Goal: Find specific page/section: Find specific page/section

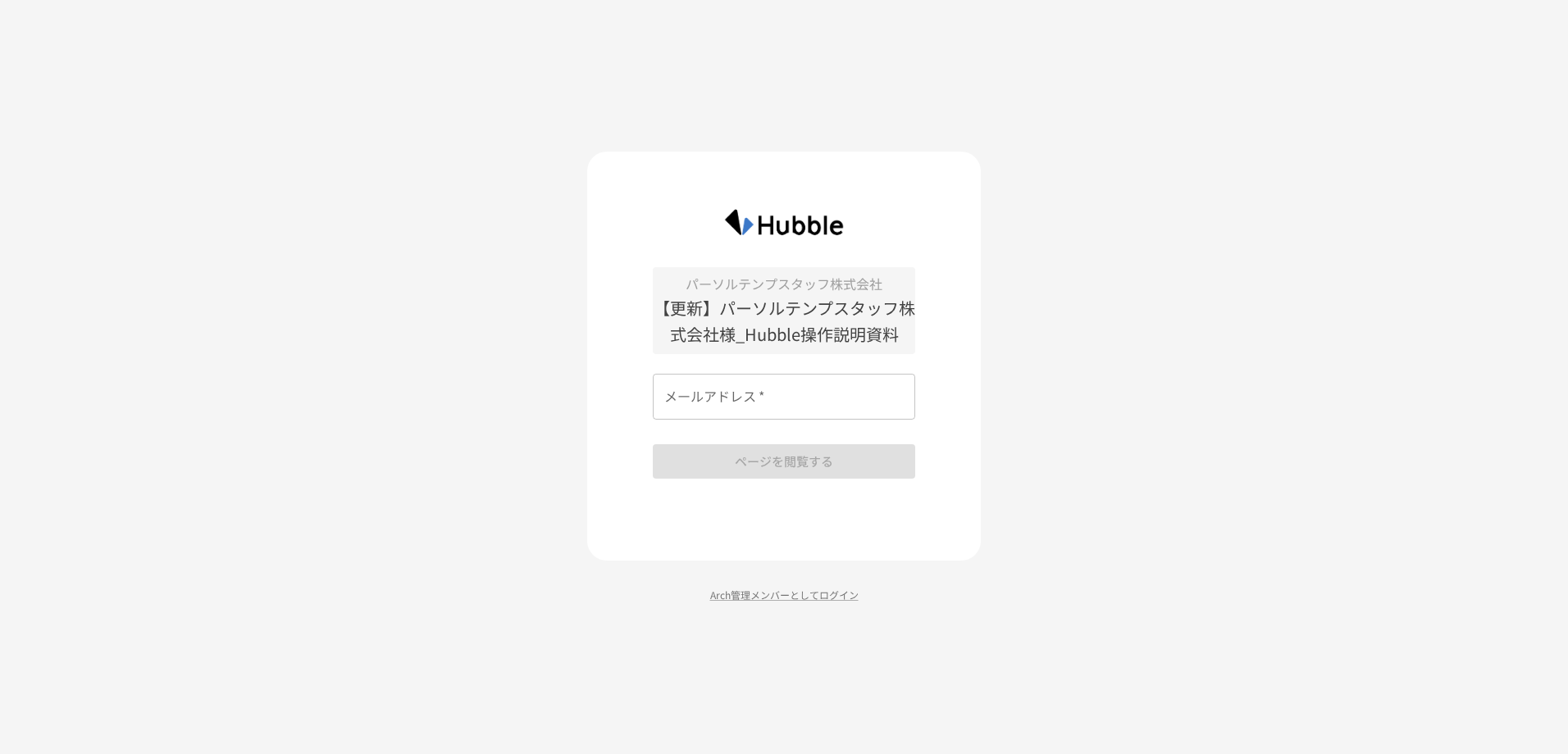
click at [803, 408] on input "メールアドレス   *" at bounding box center [784, 396] width 262 height 46
type input "**********"
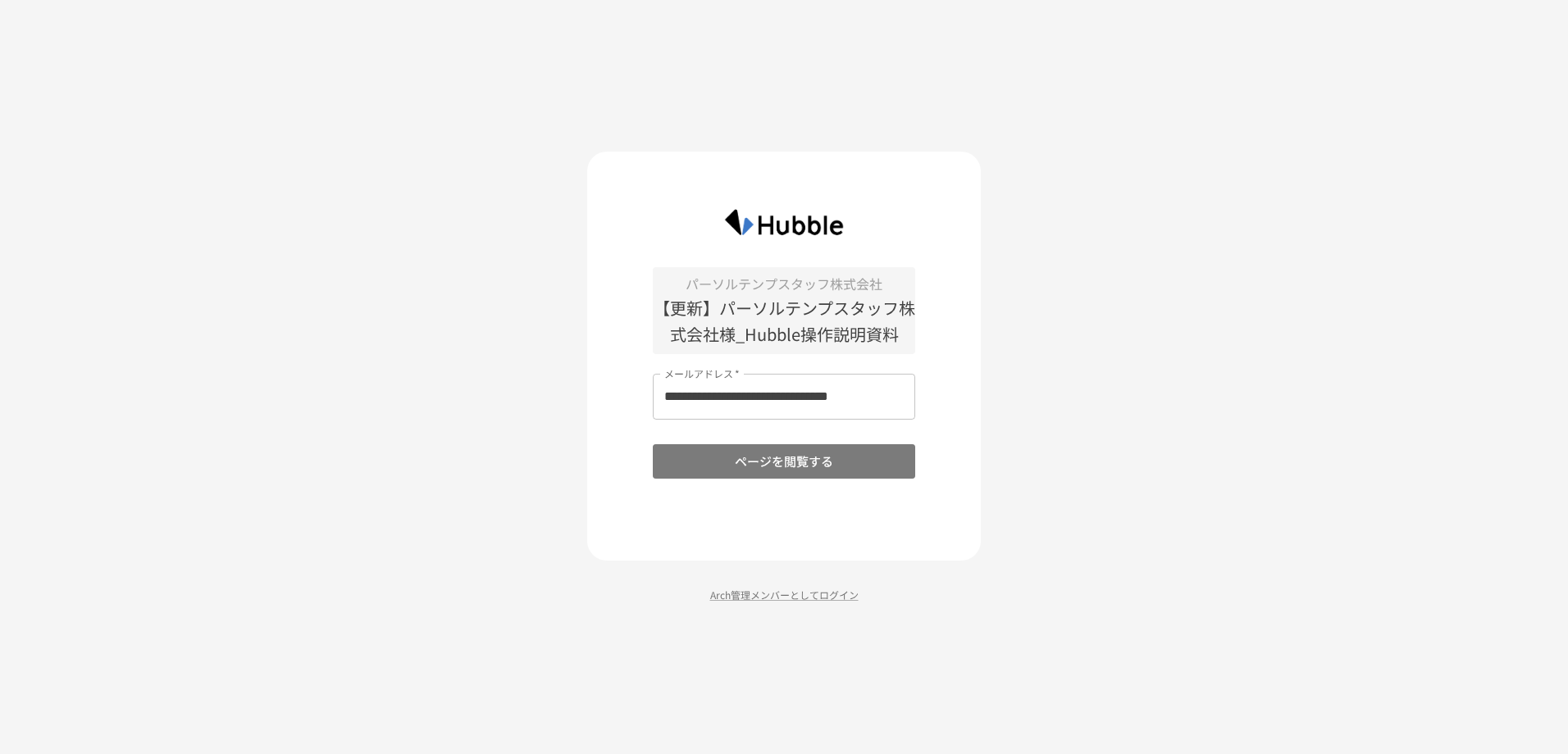
click at [813, 464] on button "ページを閲覧する" at bounding box center [784, 462] width 262 height 34
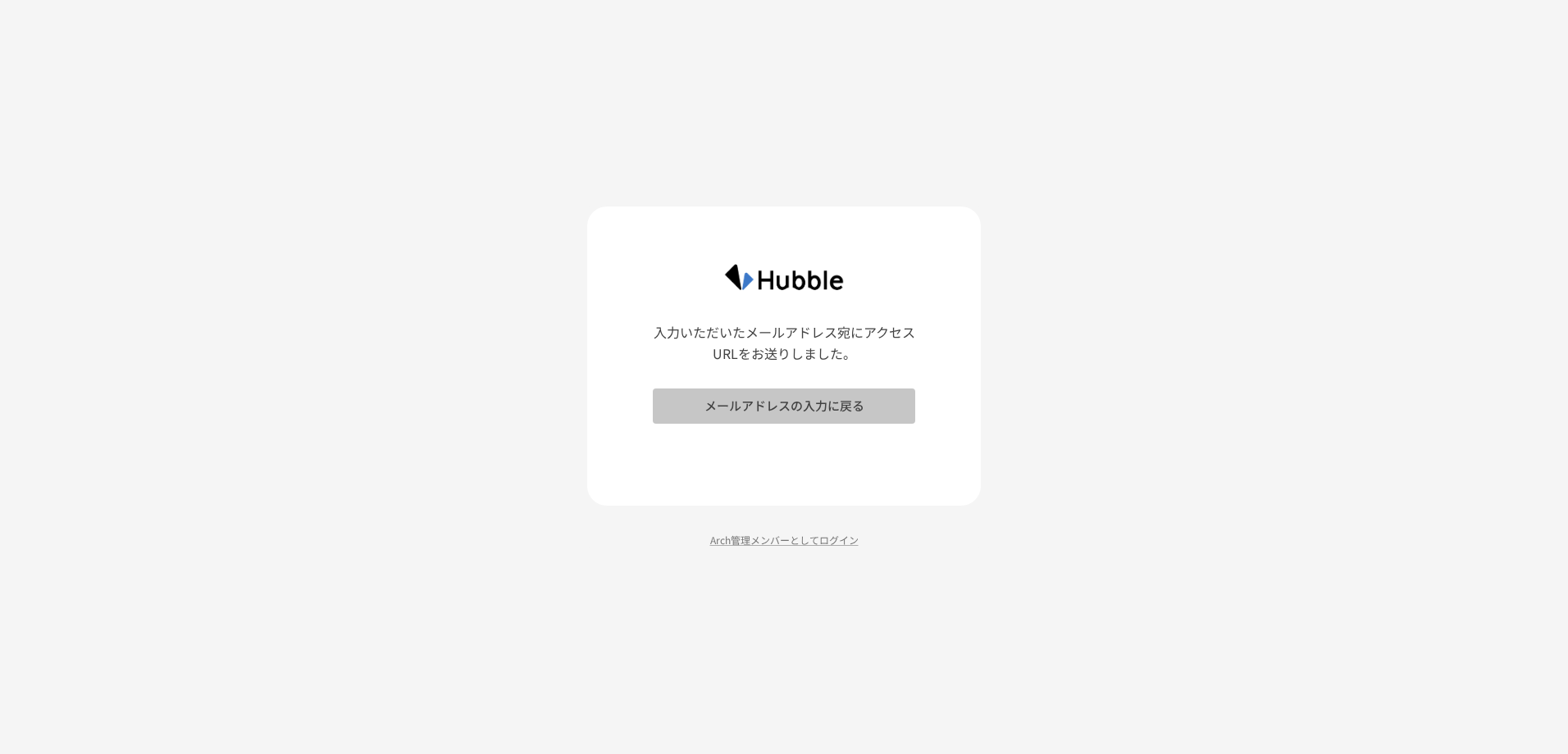
click at [786, 405] on button "メールアドレスの入力に戻る" at bounding box center [784, 406] width 262 height 34
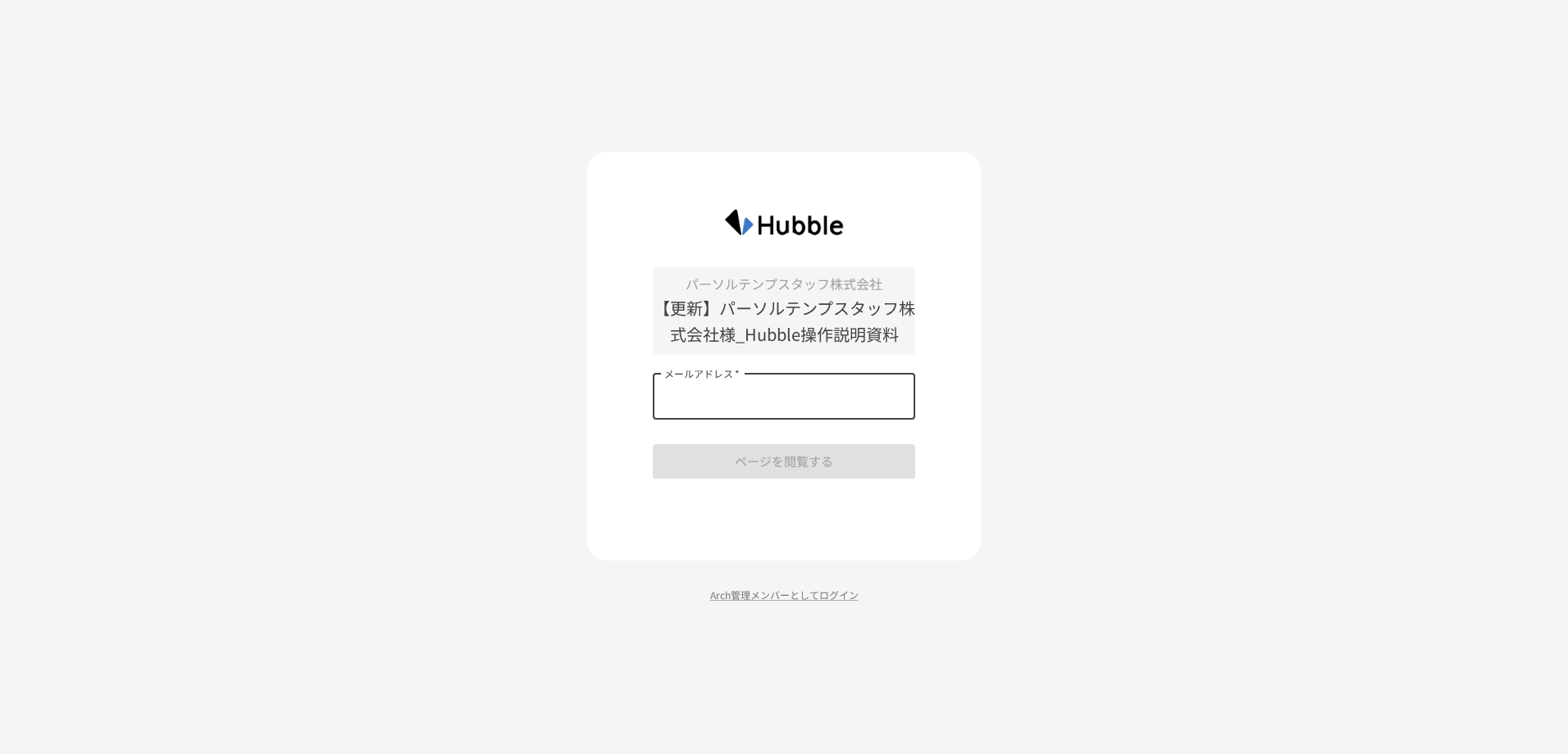
click at [805, 398] on input "メールアドレス   *" at bounding box center [784, 396] width 262 height 46
click at [1030, 414] on div "パーソルテンプスタッフ株式会社 【更新】パーソルテンプスタッフ株式会社様_Hubble操作説明資料 メールアドレス   * メールアドレス   * ページを閲…" at bounding box center [784, 377] width 1568 height 754
click at [816, 469] on div "パーソルテンプスタッフ株式会社 【更新】パーソルテンプスタッフ株式会社様_Hubble操作説明資料 メールアドレス   * メールアドレス   * ページを閲…" at bounding box center [784, 373] width 262 height 211
click at [789, 596] on p "Arch管理メンバーとしてログイン" at bounding box center [784, 595] width 394 height 15
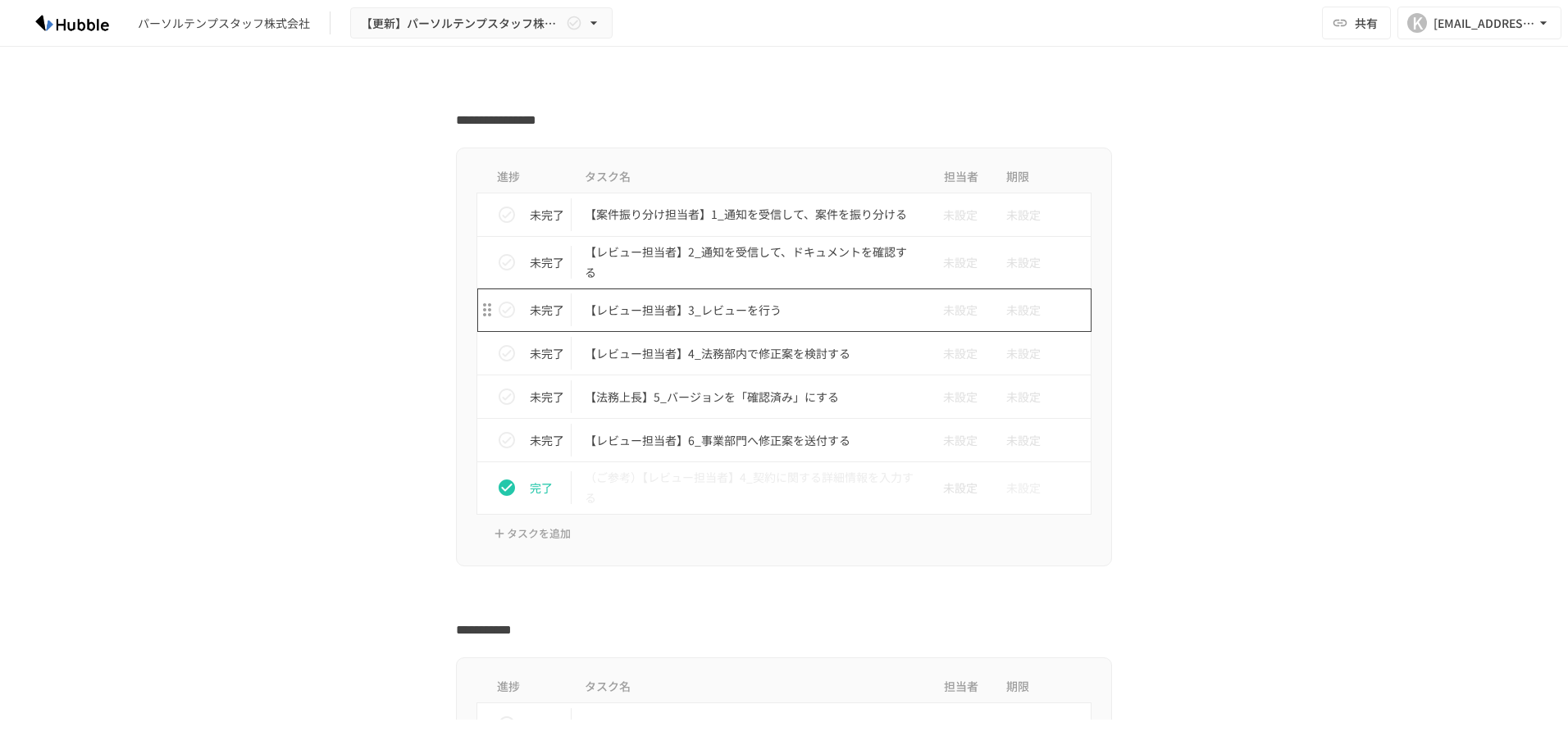
scroll to position [957, 0]
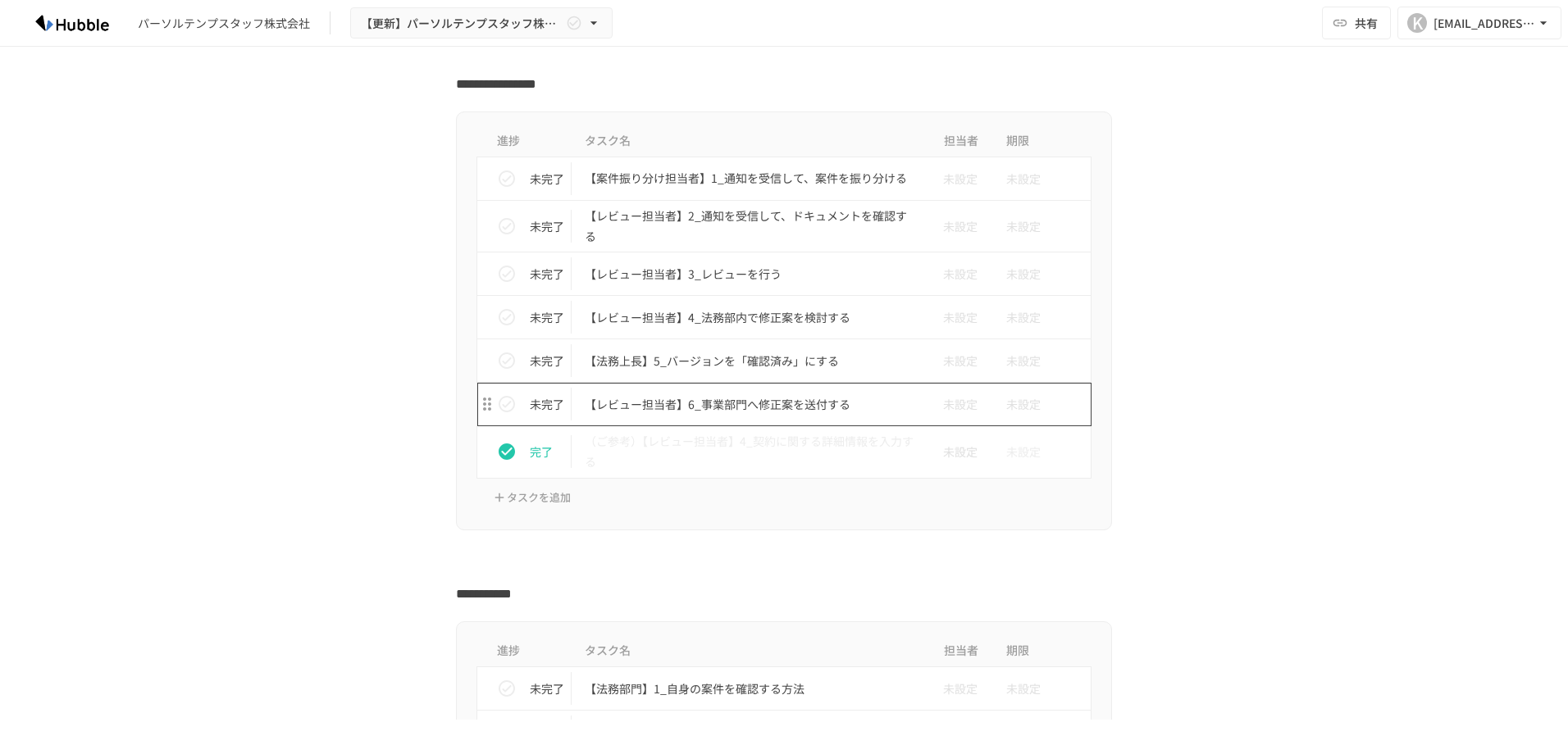
click at [720, 410] on p "【レビュー担当者】6_事業部門へ修正案を送付する" at bounding box center [749, 405] width 329 height 21
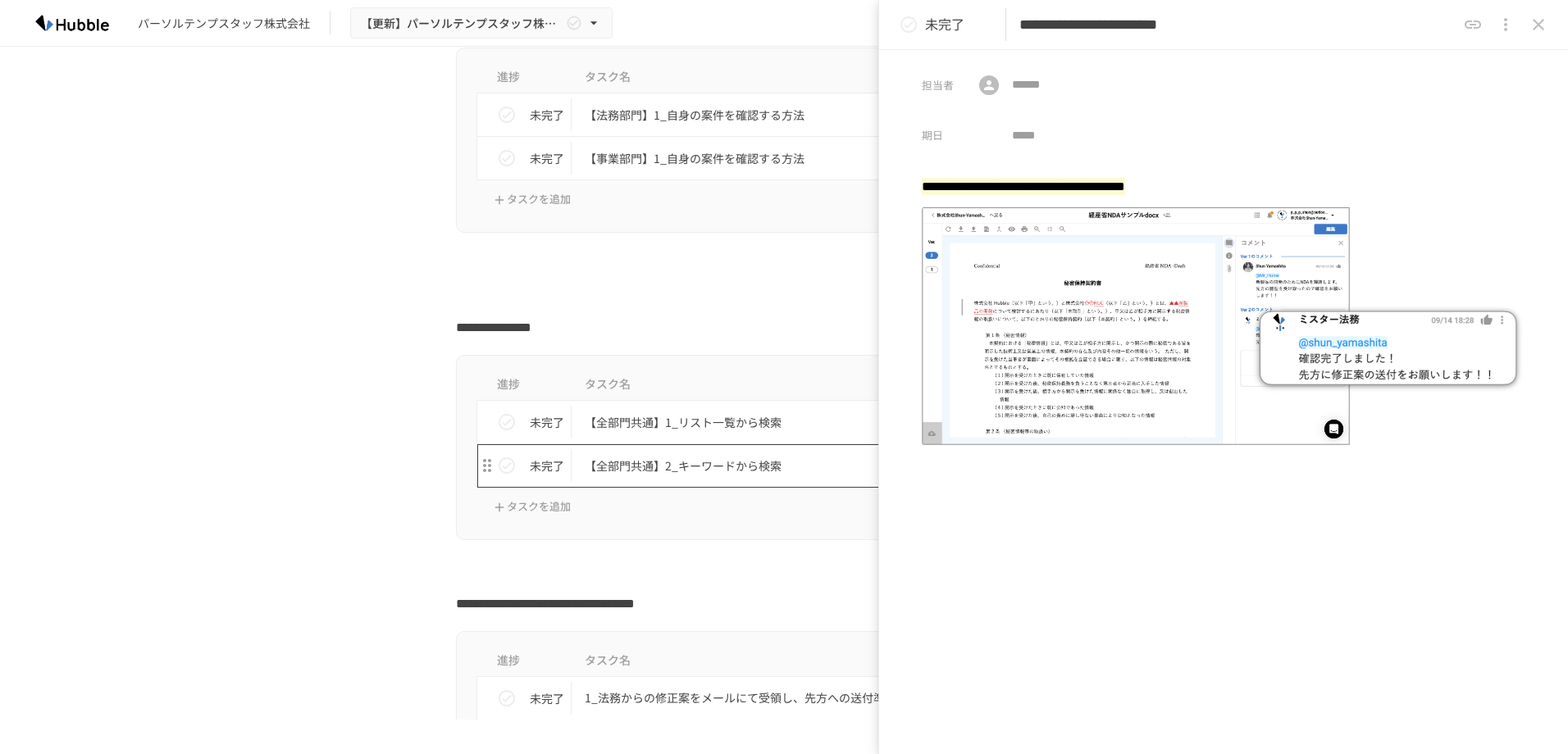
scroll to position [1722, 0]
